Goal: Task Accomplishment & Management: Use online tool/utility

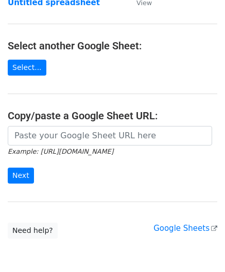
scroll to position [103, 0]
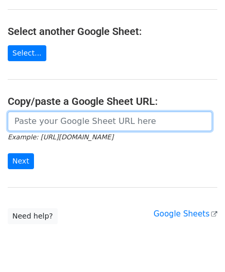
drag, startPoint x: 57, startPoint y: 121, endPoint x: 64, endPoint y: 107, distance: 15.6
click at [57, 121] on input "url" at bounding box center [110, 122] width 204 height 20
paste input "[URL][DOMAIN_NAME]"
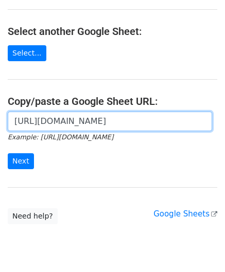
scroll to position [0, 223]
type input "[URL][DOMAIN_NAME]"
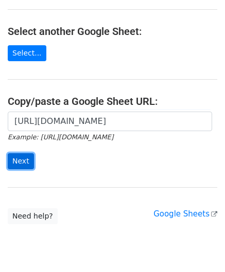
click at [14, 160] on input "Next" at bounding box center [21, 161] width 26 height 16
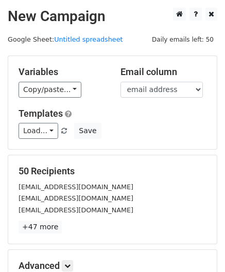
scroll to position [125, 0]
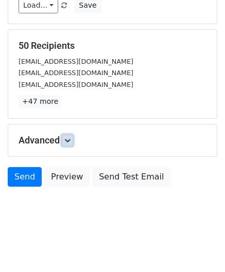
click at [67, 137] on icon at bounding box center [67, 140] width 6 height 6
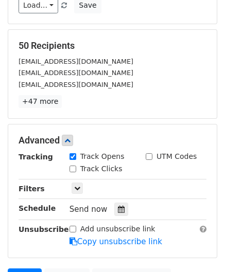
drag, startPoint x: 116, startPoint y: 204, endPoint x: 102, endPoint y: 182, distance: 25.8
click at [118, 206] on icon at bounding box center [121, 209] width 7 height 7
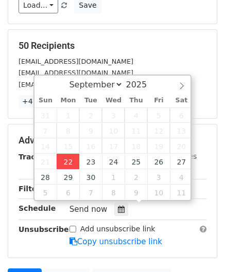
type input "[DATE] 12:00"
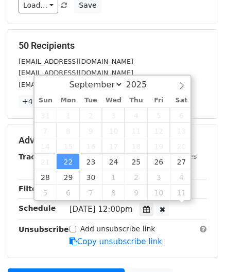
scroll to position [0, 0]
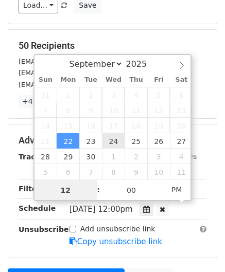
paste input "Hour"
type input "2"
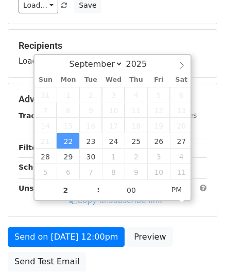
type input "[DATE] 14:00"
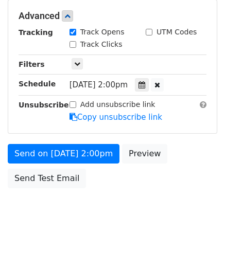
scroll to position [250, 0]
